Goal: Task Accomplishment & Management: Use online tool/utility

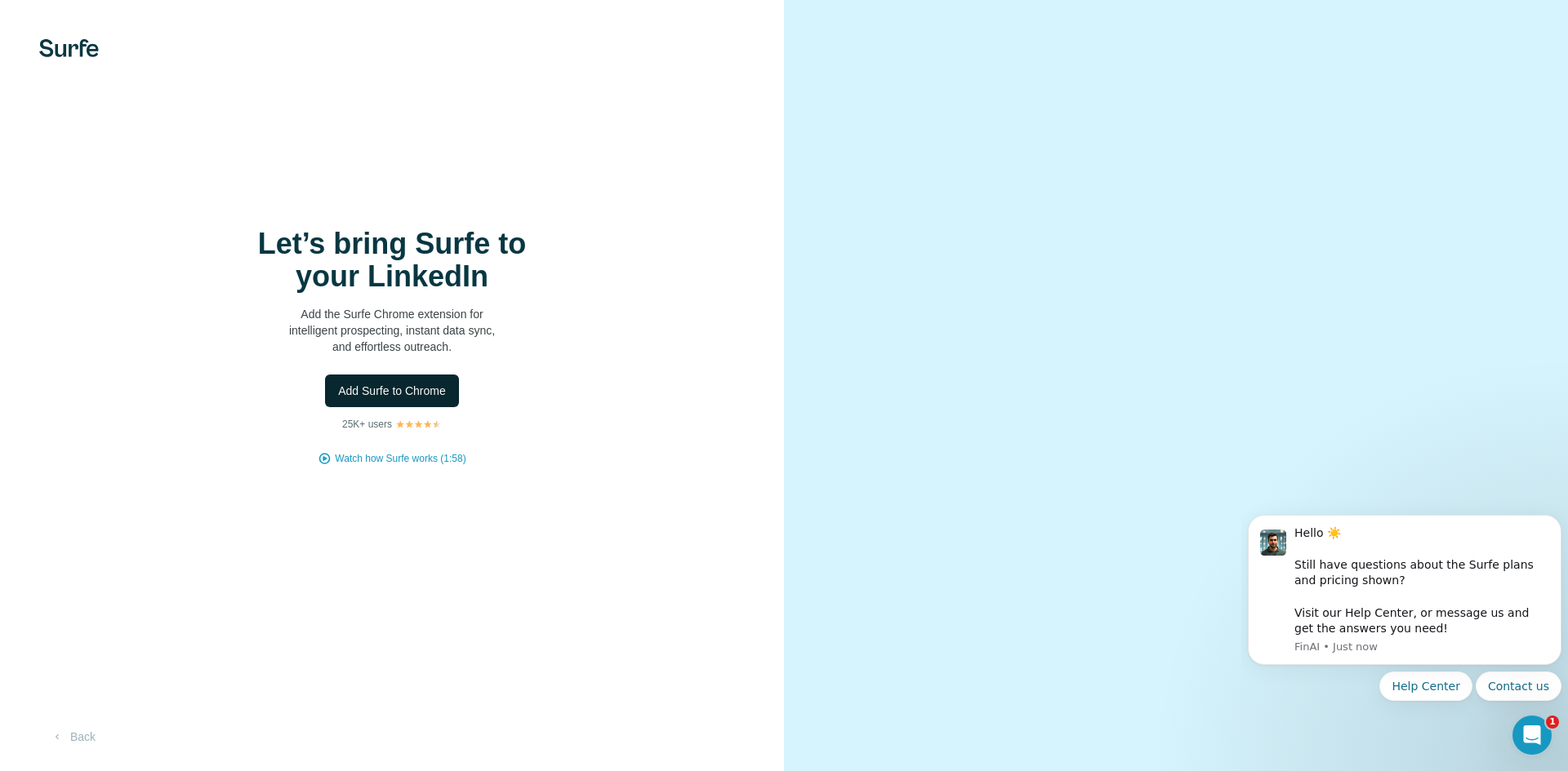
click at [439, 389] on span "Add Surfe to Chrome" at bounding box center [392, 391] width 108 height 16
click at [400, 387] on span "Add Surfe to Chrome" at bounding box center [392, 391] width 108 height 16
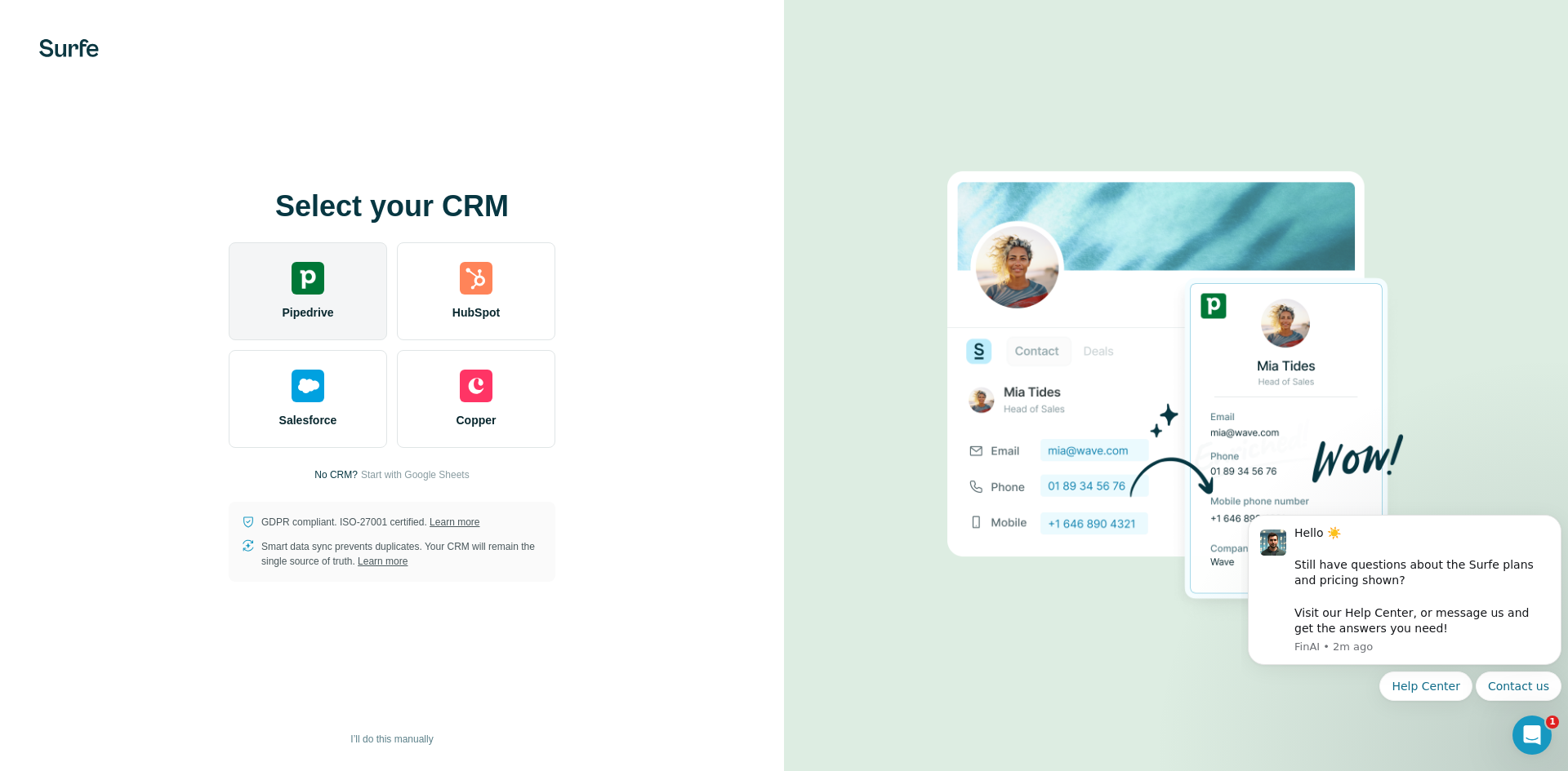
click at [308, 277] on img at bounding box center [308, 278] width 33 height 33
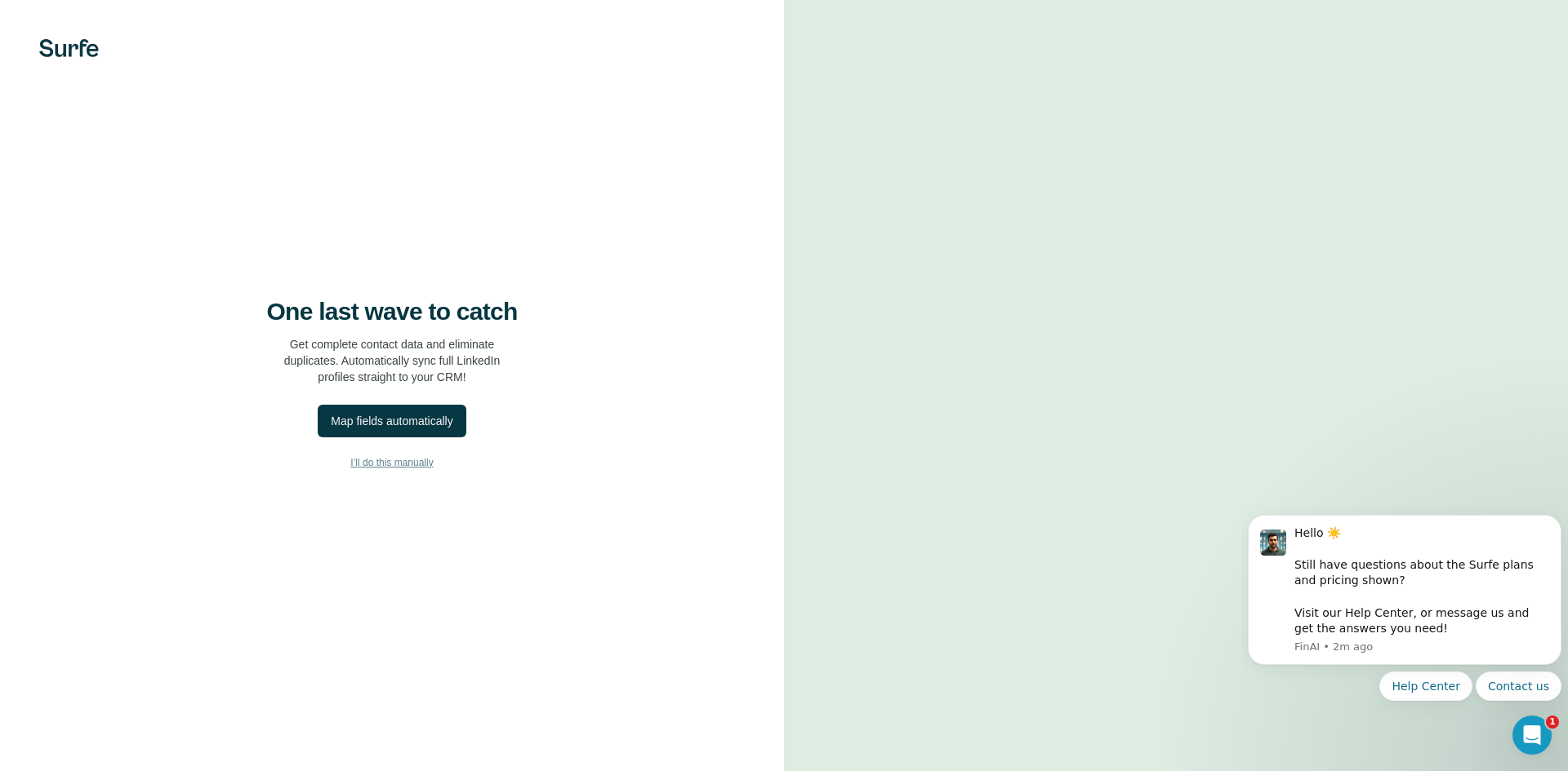
click at [411, 468] on span "I’ll do this manually" at bounding box center [392, 463] width 82 height 14
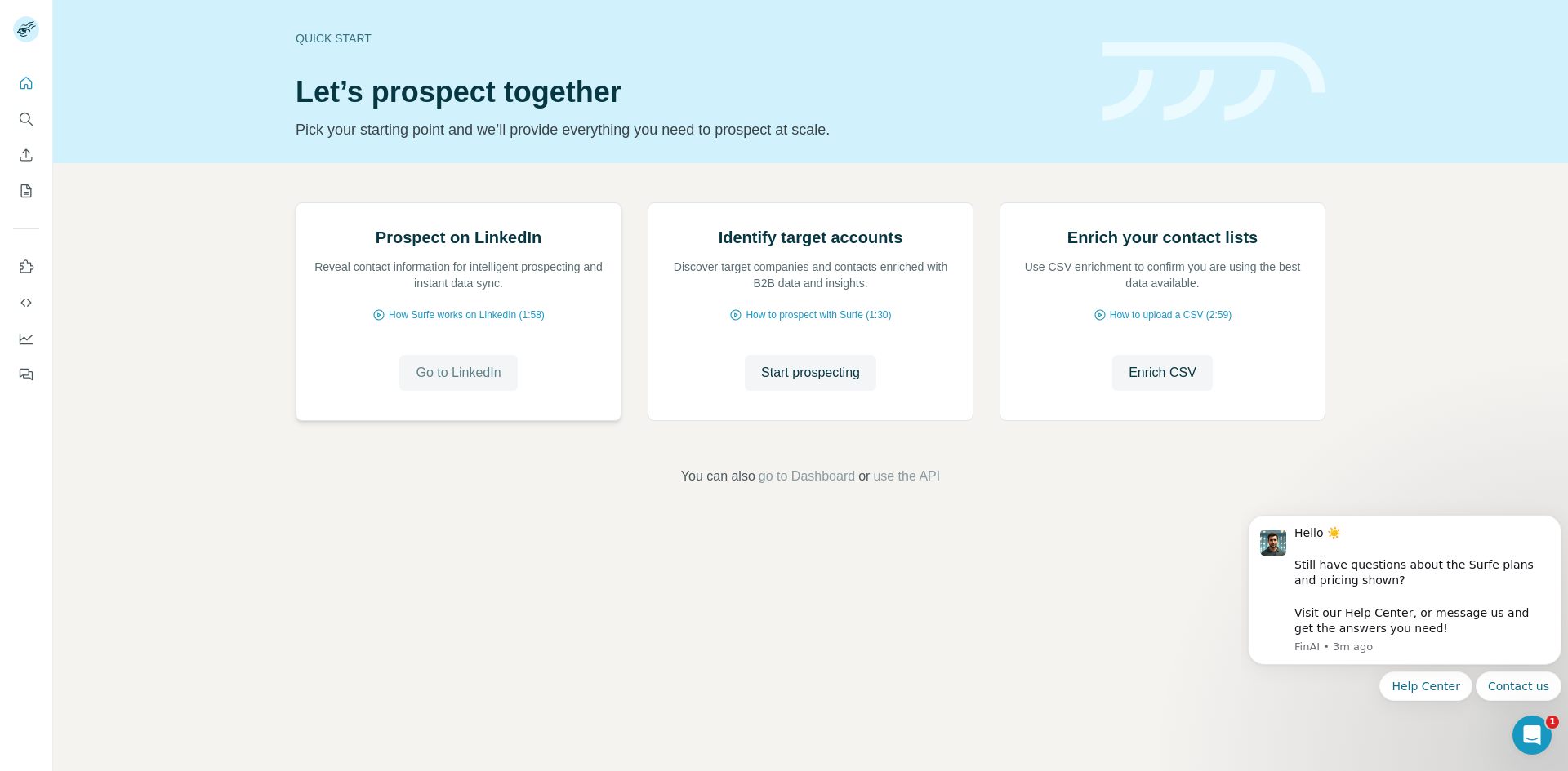
click at [457, 383] on span "Go to LinkedIn" at bounding box center [458, 373] width 85 height 20
